Goal: Transaction & Acquisition: Purchase product/service

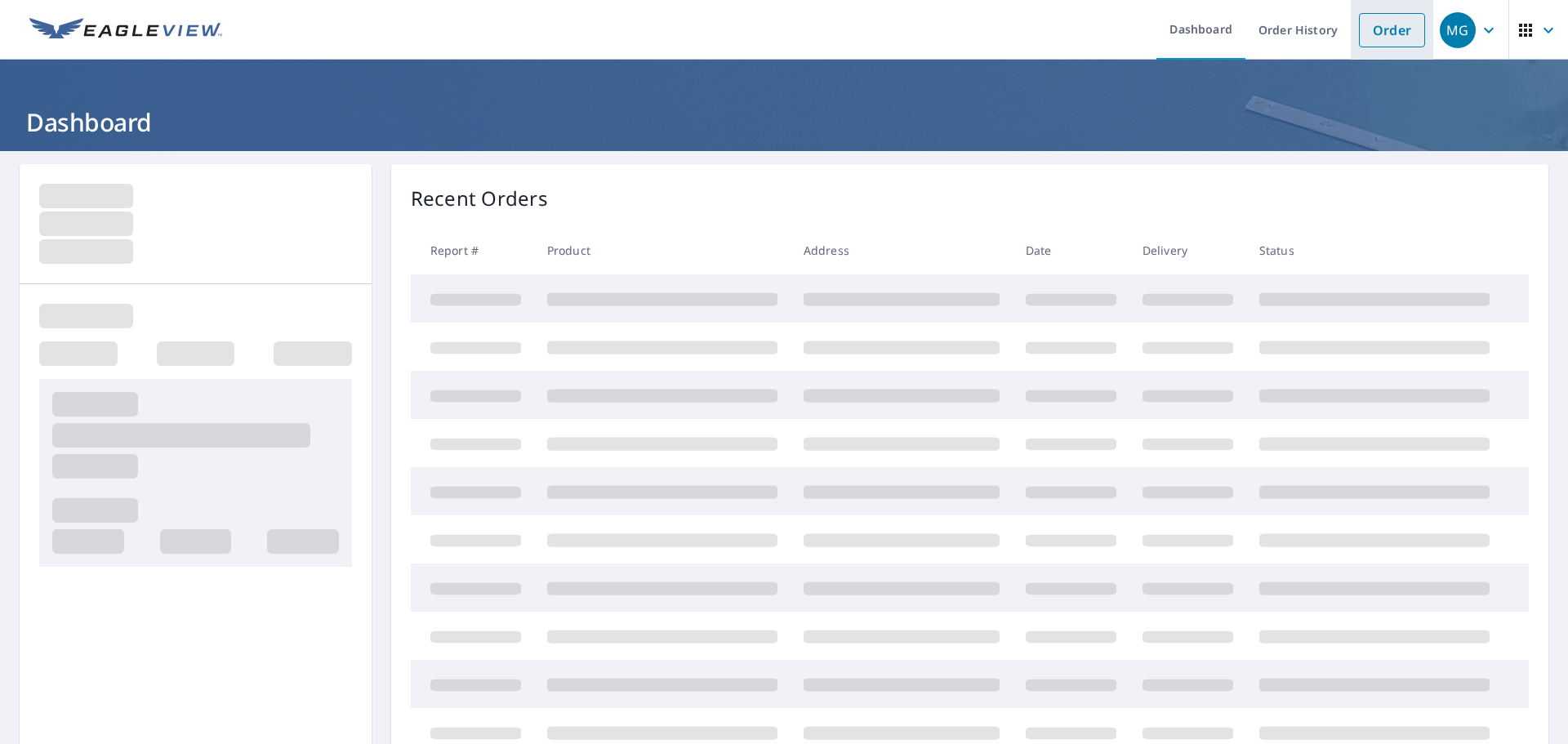
drag, startPoint x: 1373, startPoint y: 33, endPoint x: 1348, endPoint y: 44, distance: 27.3
click at [1371, 33] on link "Order" at bounding box center [1392, 30] width 66 height 34
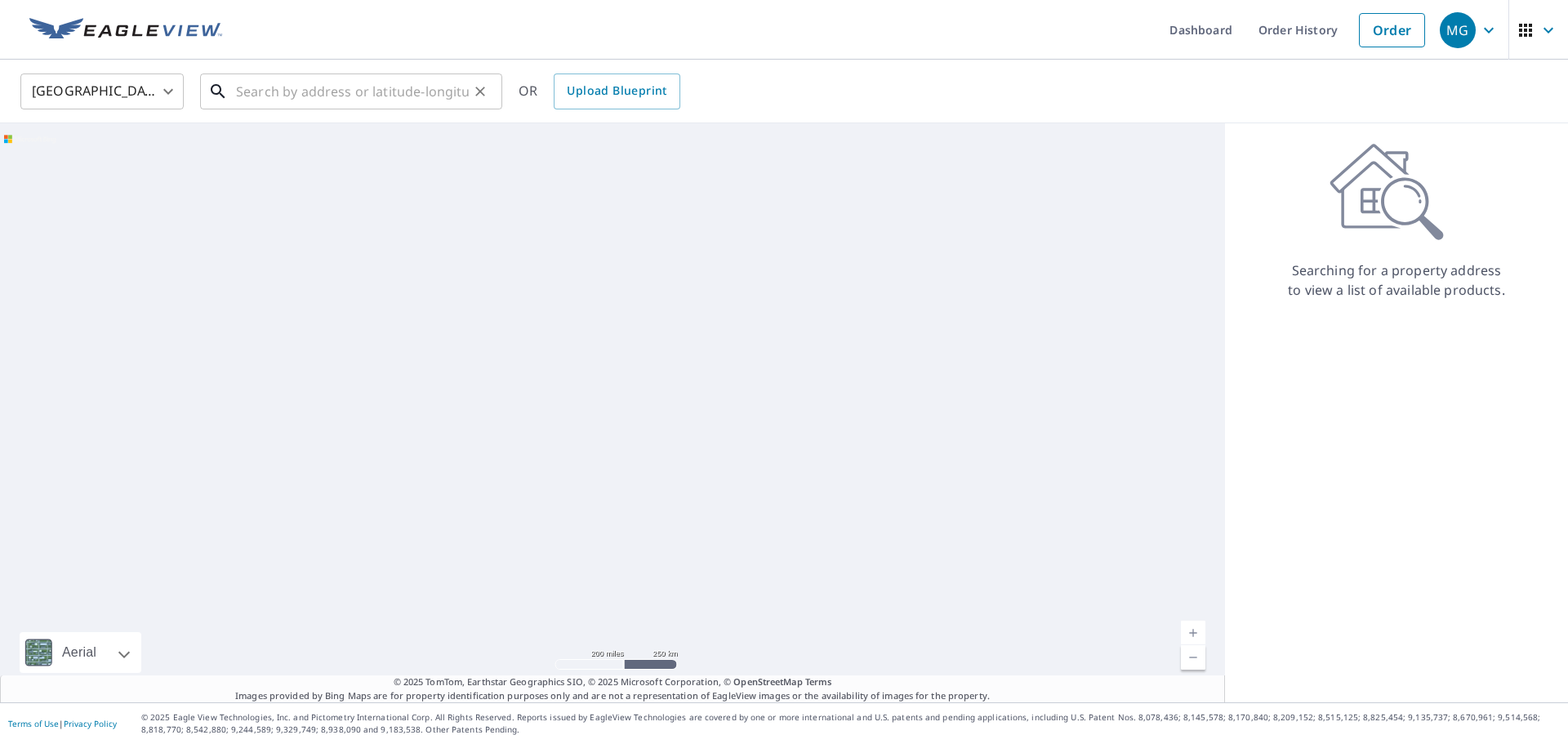
click at [392, 104] on input "text" at bounding box center [352, 91] width 233 height 46
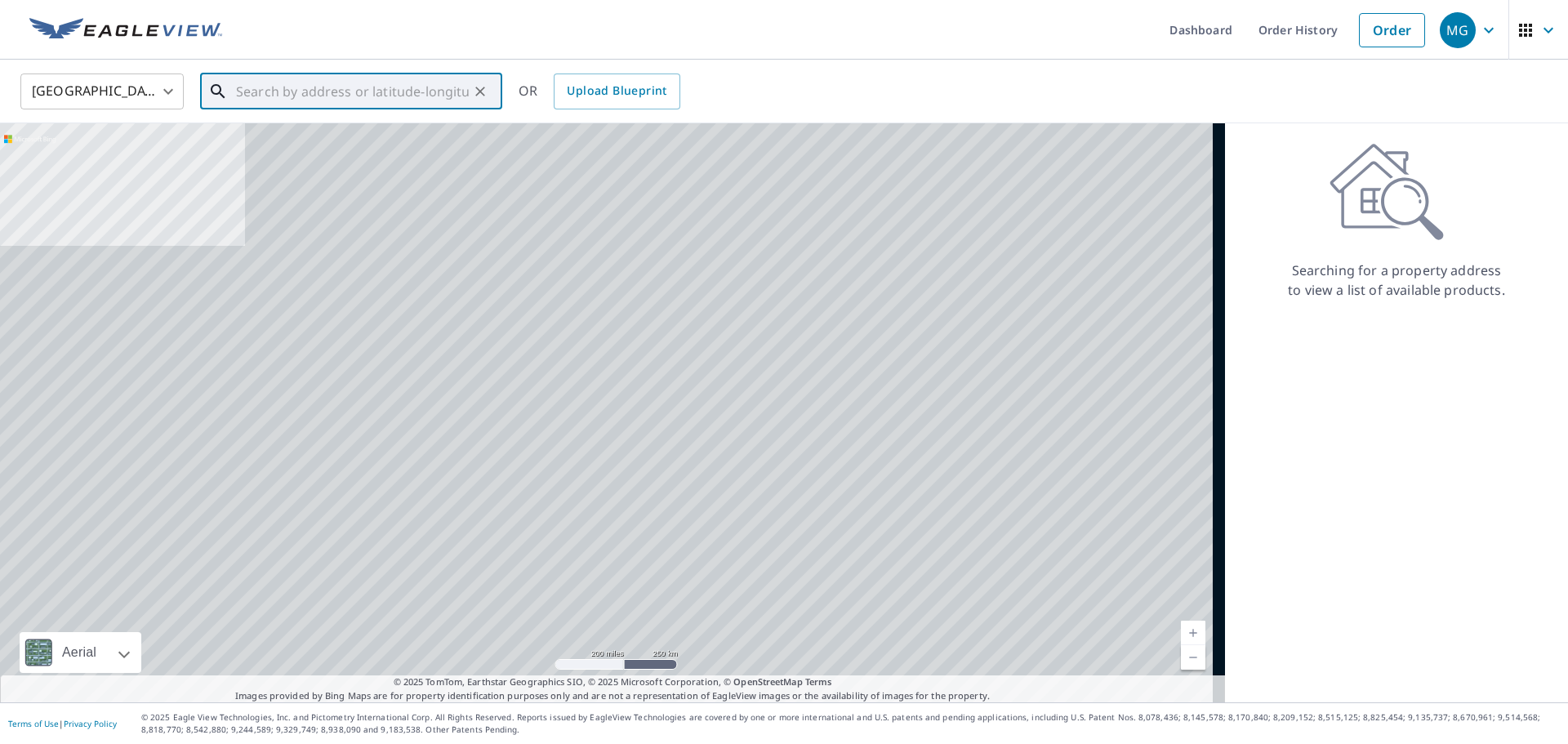
paste input "[STREET_ADDRESS][PERSON_NAME][PERSON_NAME]"
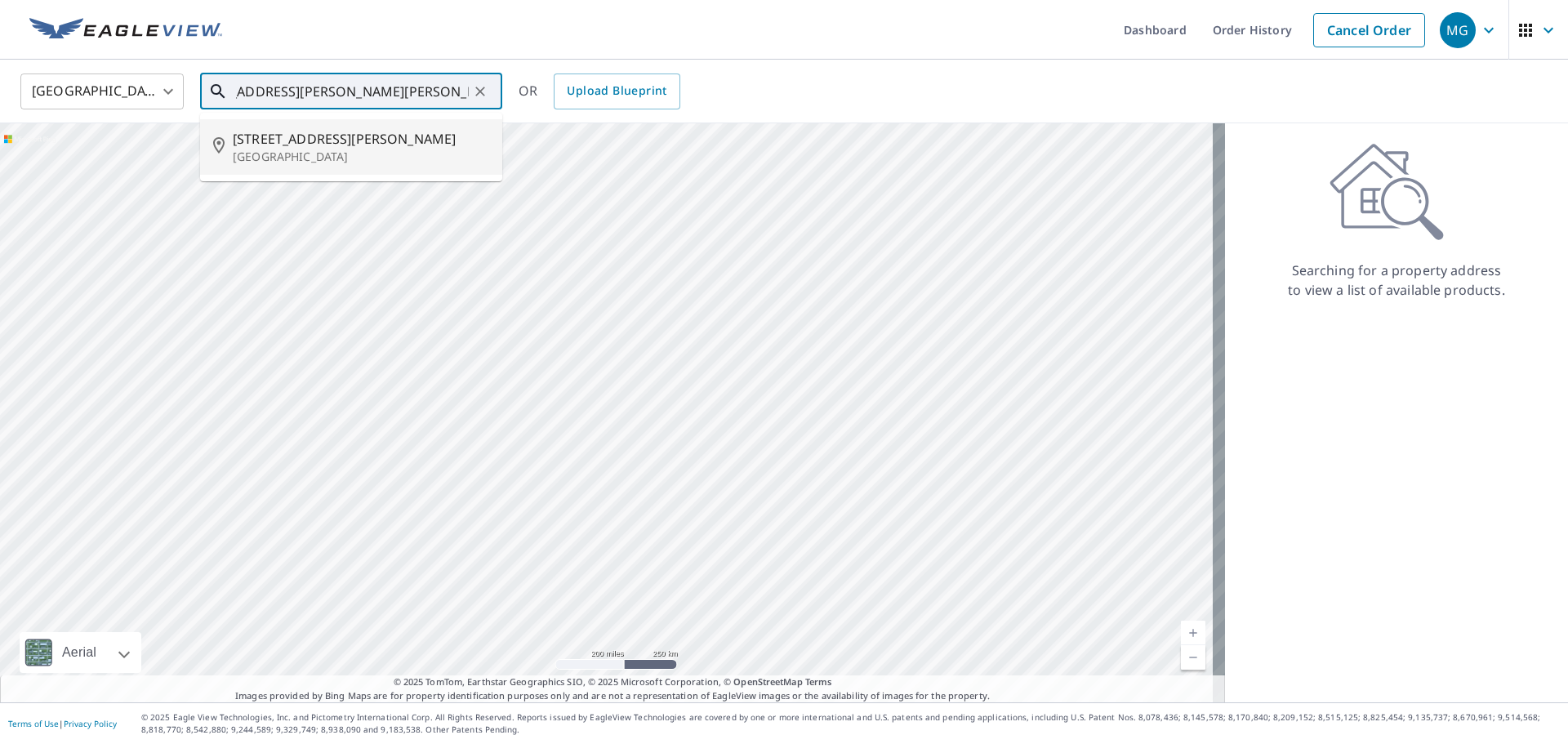
click at [305, 149] on p "[GEOGRAPHIC_DATA]" at bounding box center [361, 157] width 256 height 17
type input "[STREET_ADDRESS][PERSON_NAME]"
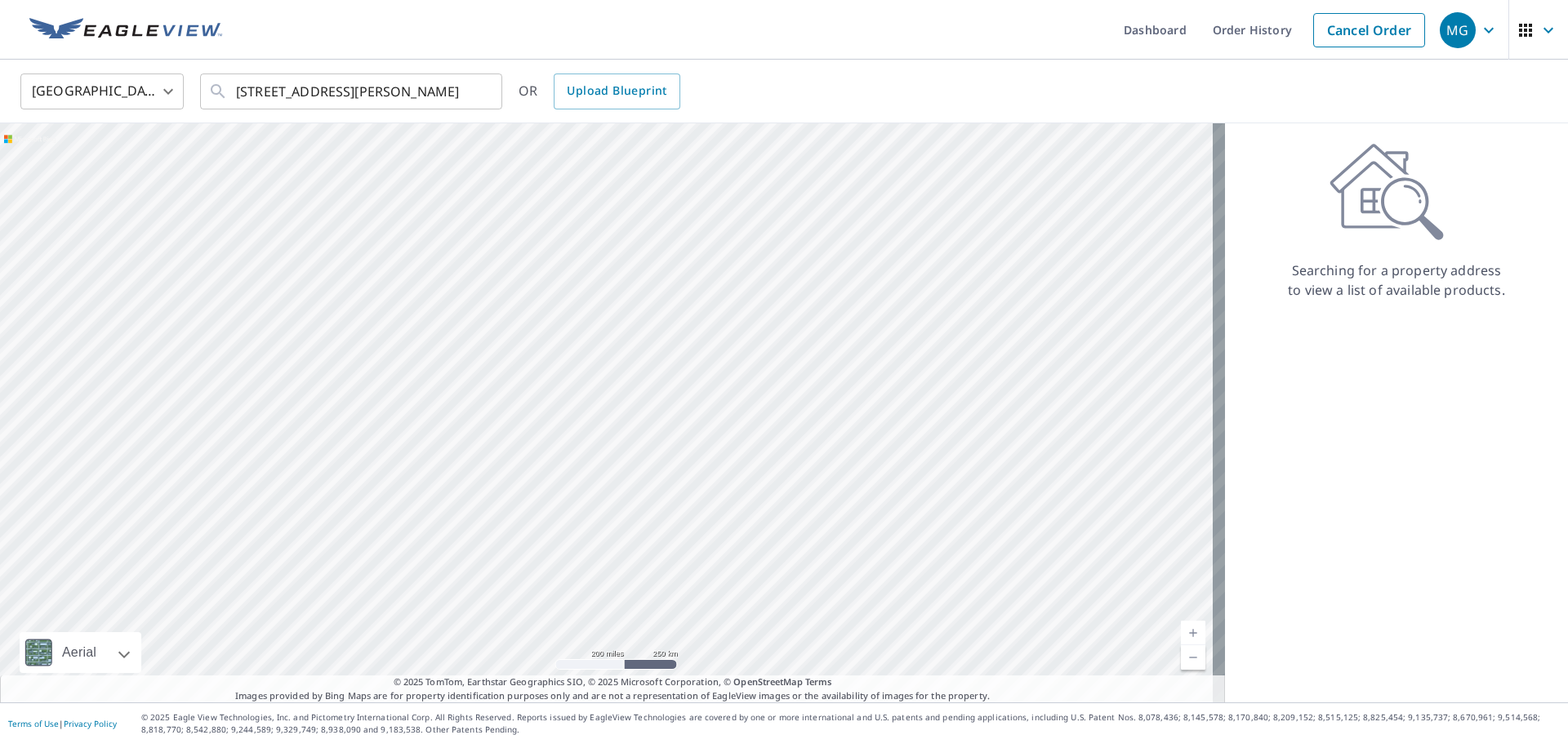
scroll to position [0, 0]
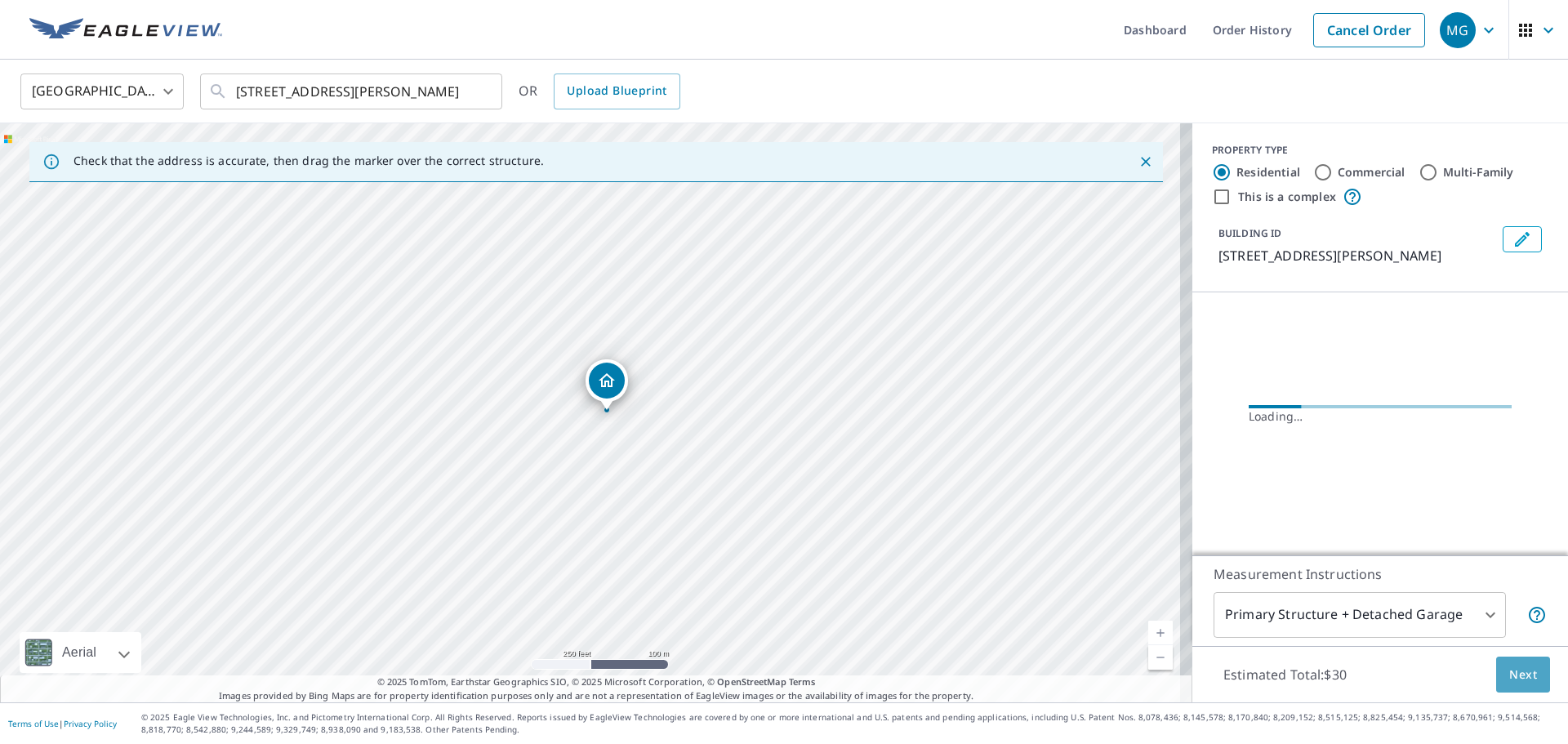
click at [1510, 670] on span "Next" at bounding box center [1523, 675] width 28 height 20
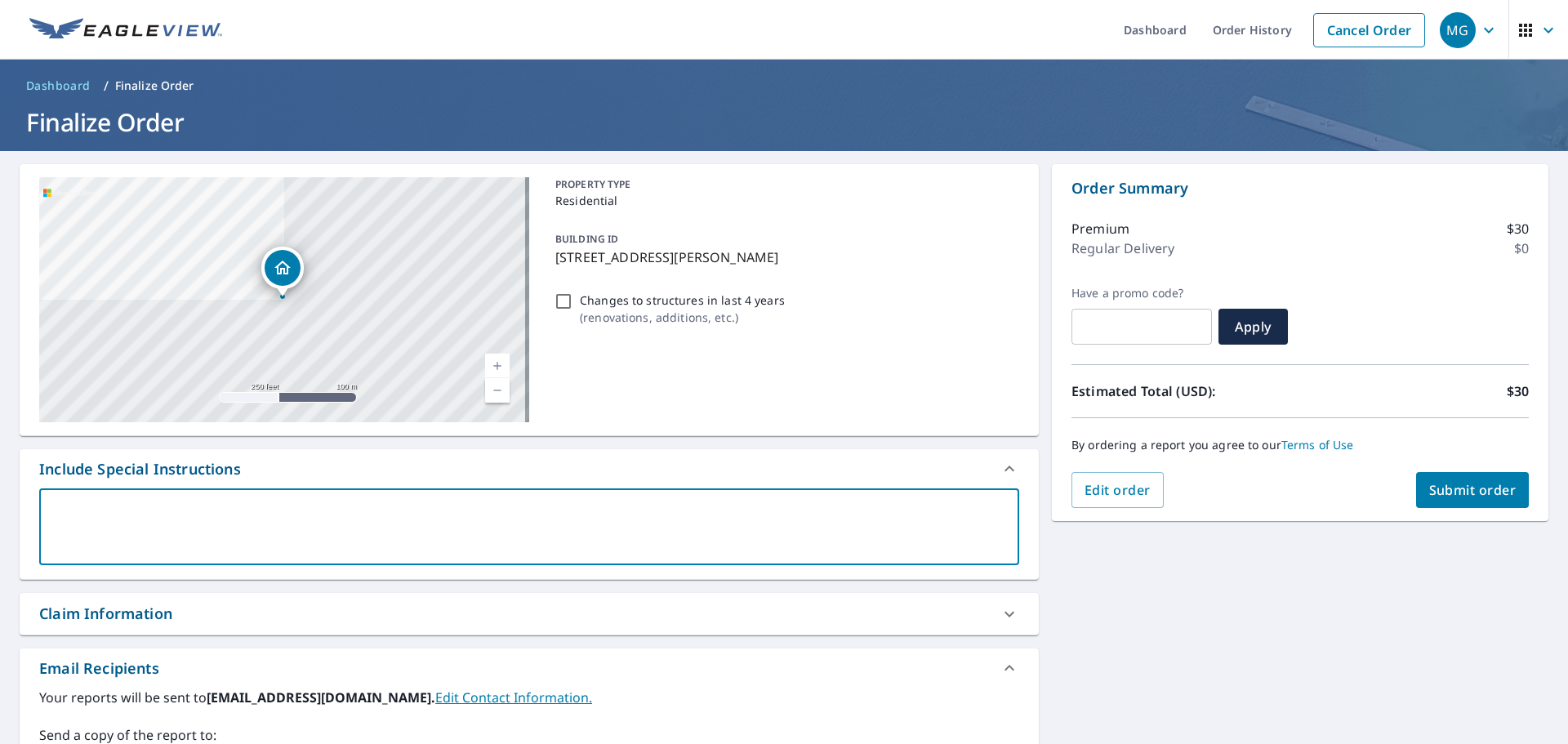
click at [785, 539] on textarea at bounding box center [529, 528] width 958 height 47
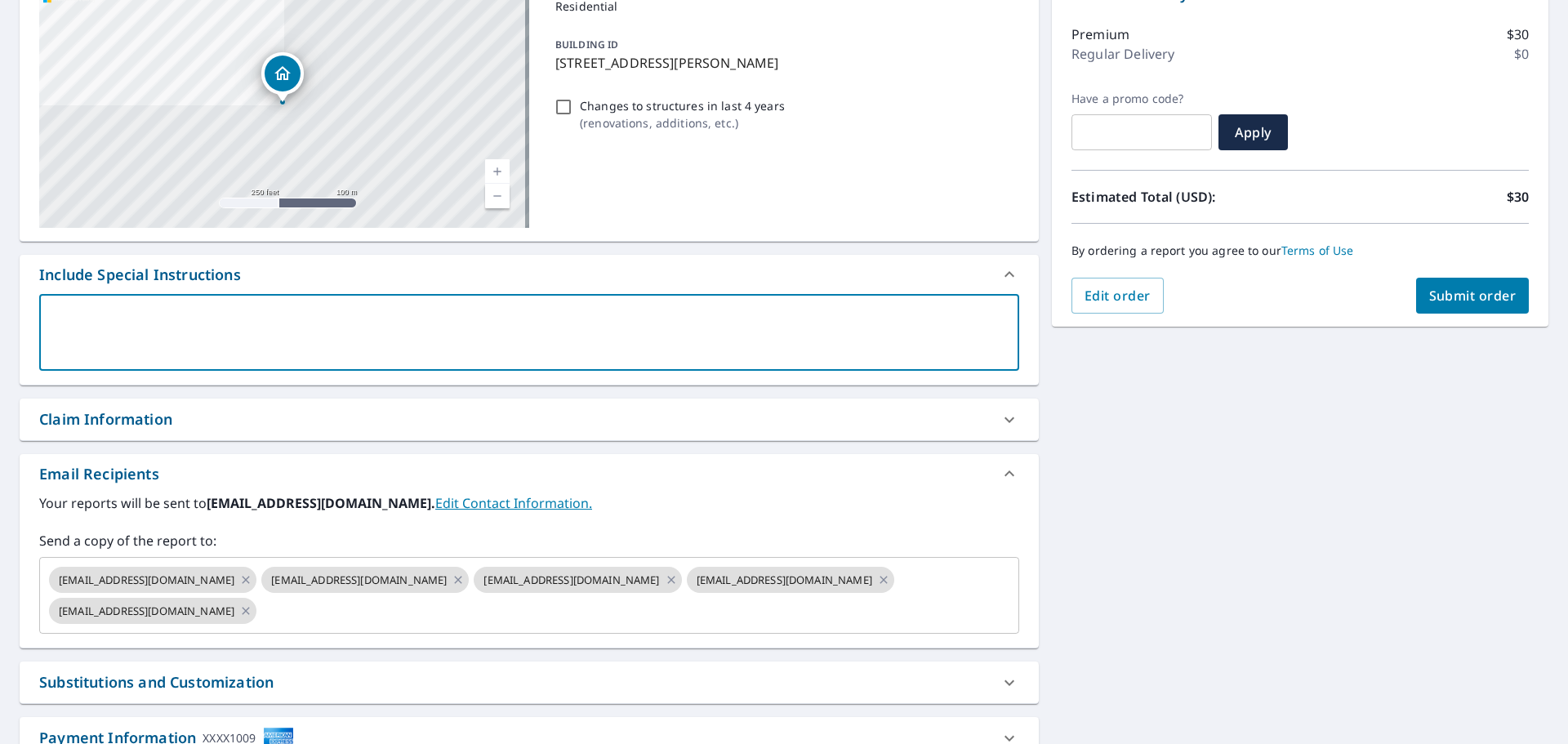
scroll to position [316, 0]
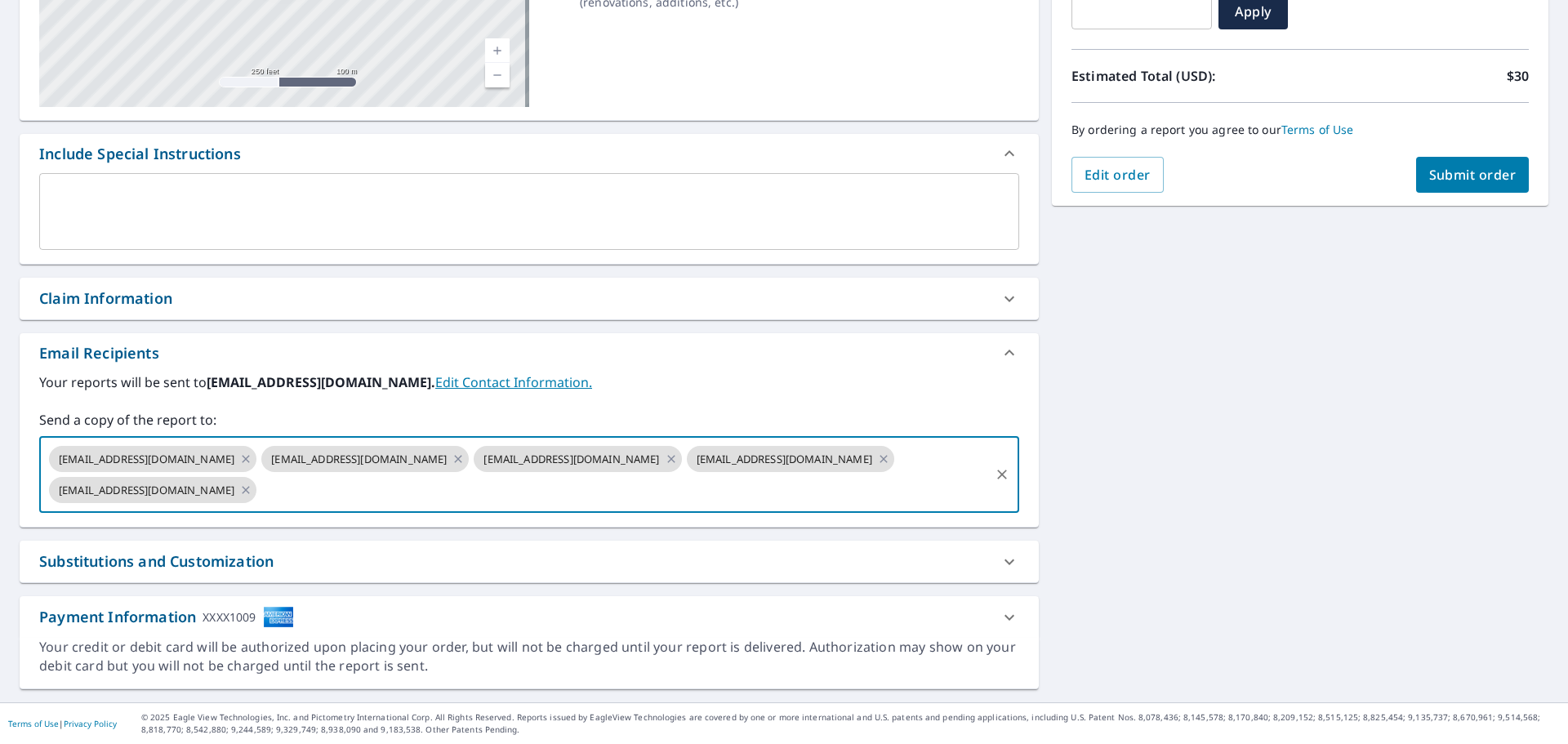
click at [734, 497] on input "text" at bounding box center [623, 489] width 729 height 31
type input "[EMAIL_ADDRESS][DOMAIN_NAME]"
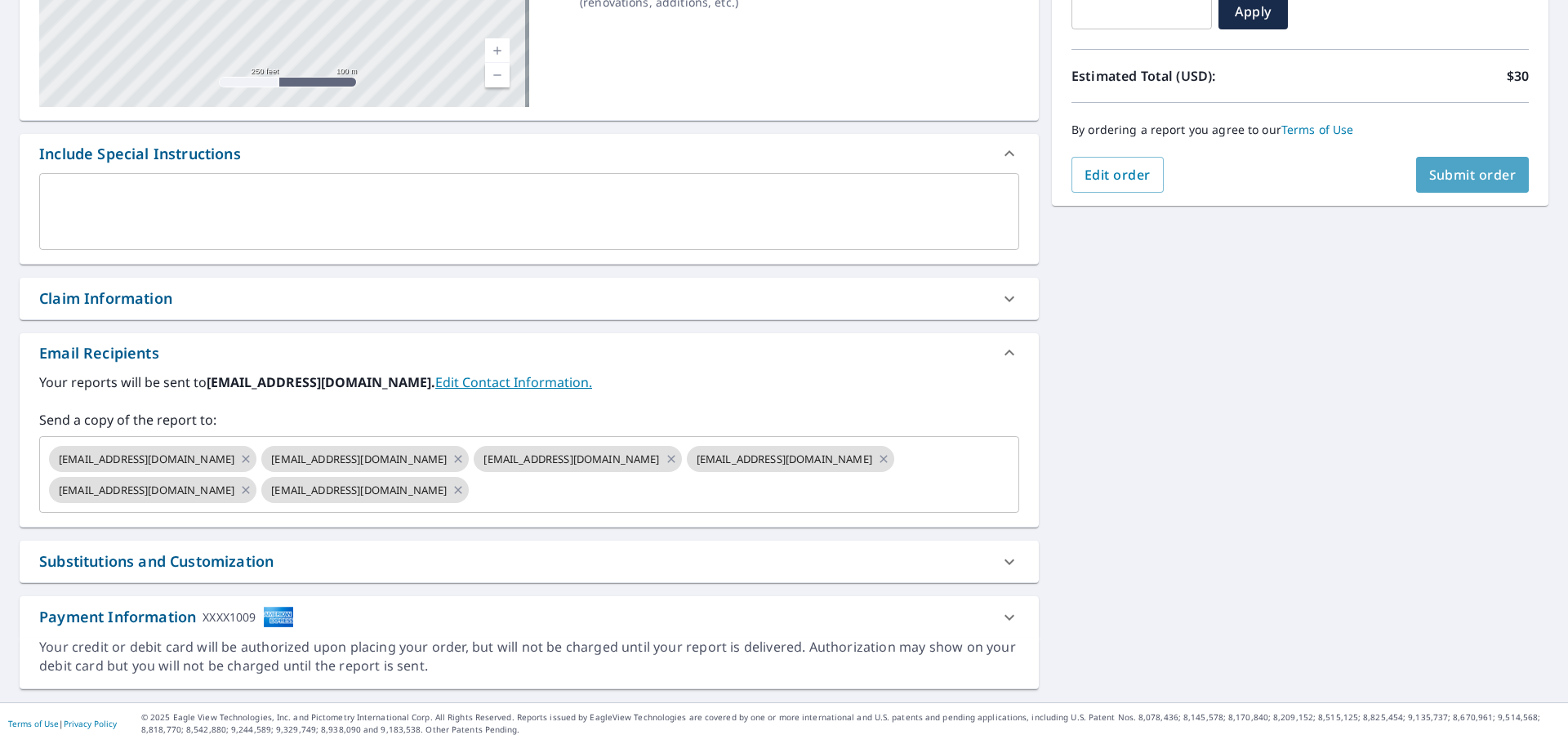
click at [1437, 172] on span "Submit order" at bounding box center [1473, 175] width 88 height 18
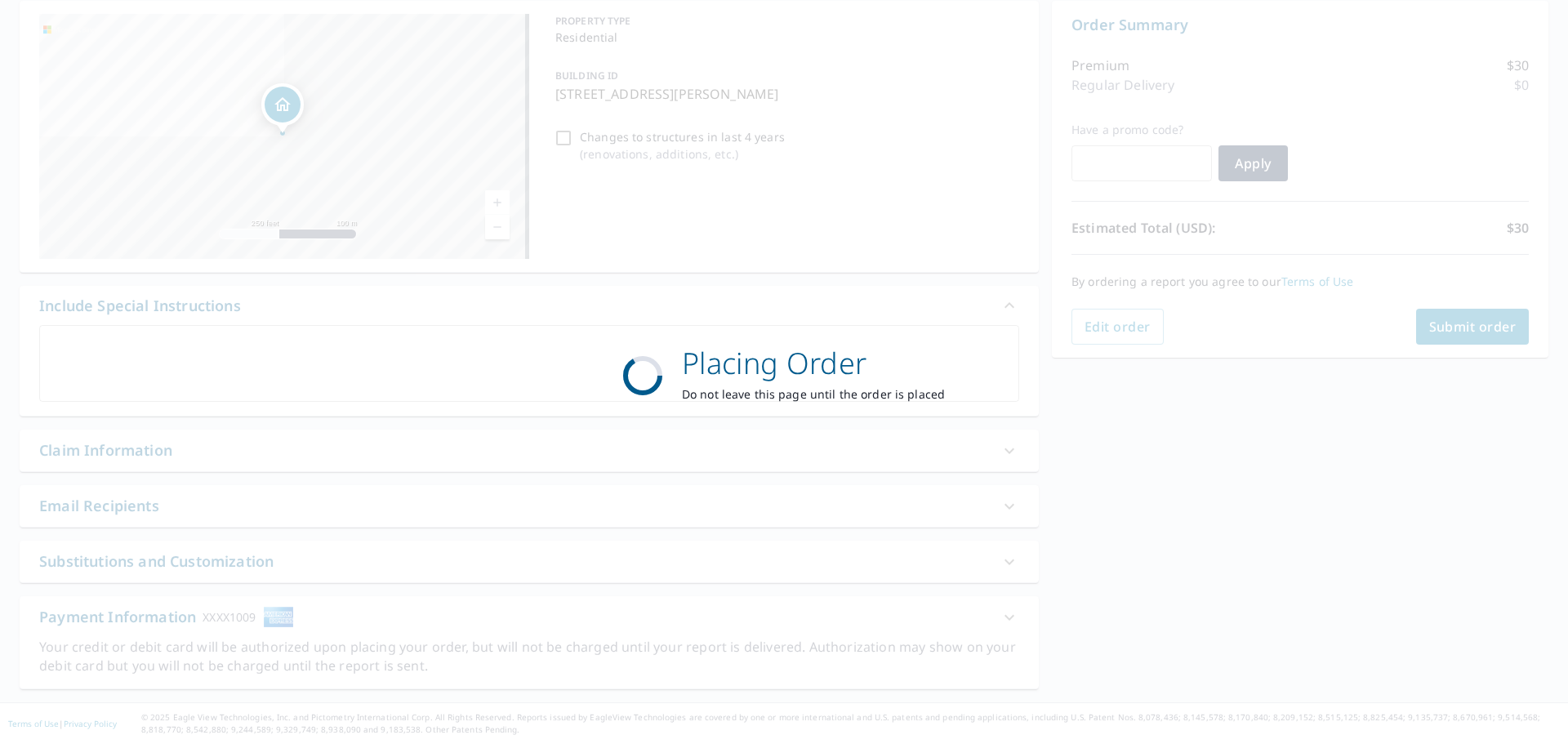
scroll to position [164, 0]
